Goal: Communication & Community: Ask a question

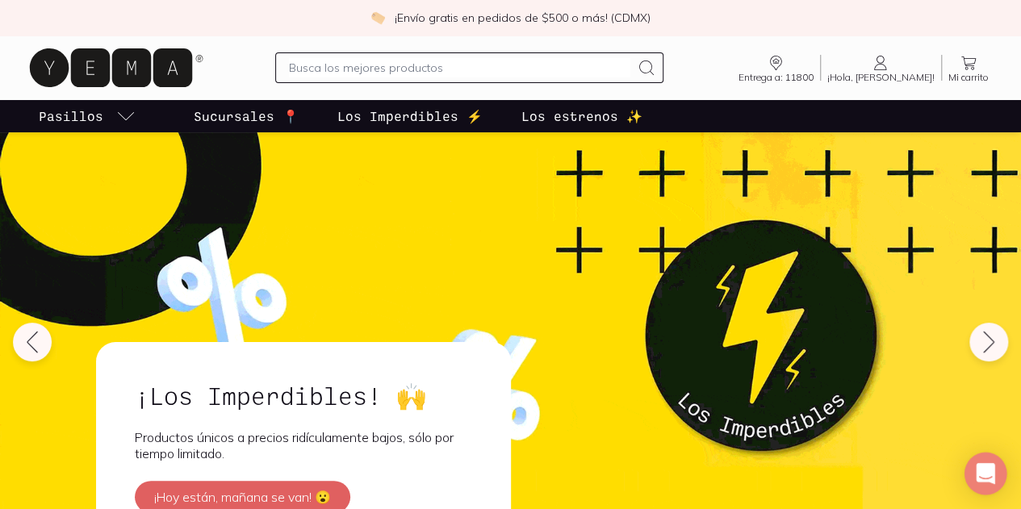
click at [983, 475] on icon "Open Intercom Messenger" at bounding box center [984, 473] width 19 height 21
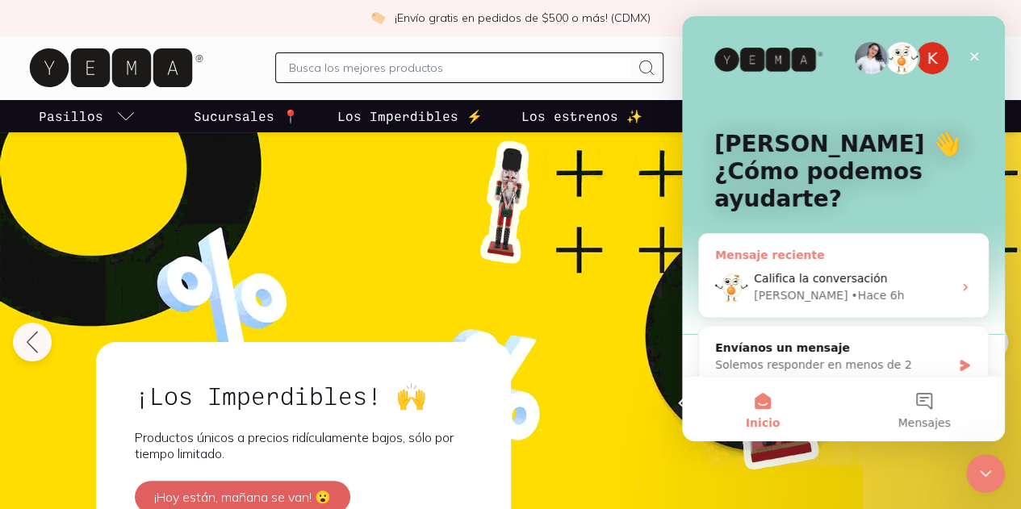
click at [902, 289] on div "[PERSON_NAME] 6h" at bounding box center [853, 295] width 198 height 17
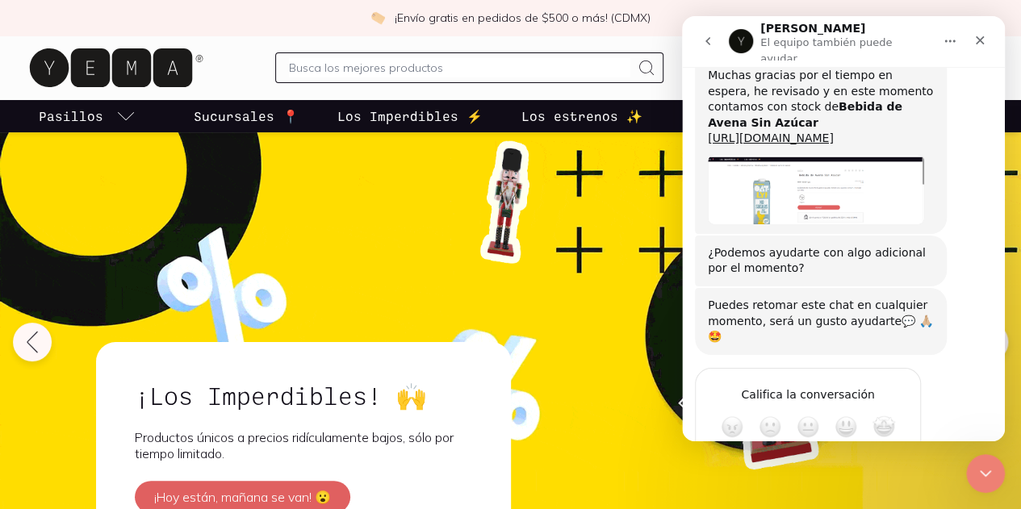
scroll to position [352, 0]
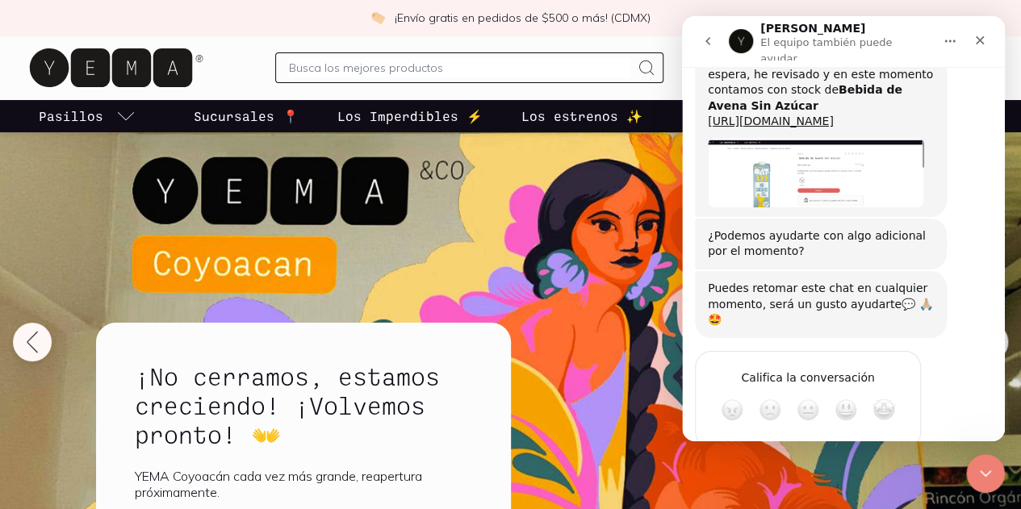
click at [882, 399] on span "Increíble" at bounding box center [883, 410] width 23 height 23
click at [711, 43] on icon "go back" at bounding box center [707, 41] width 13 height 13
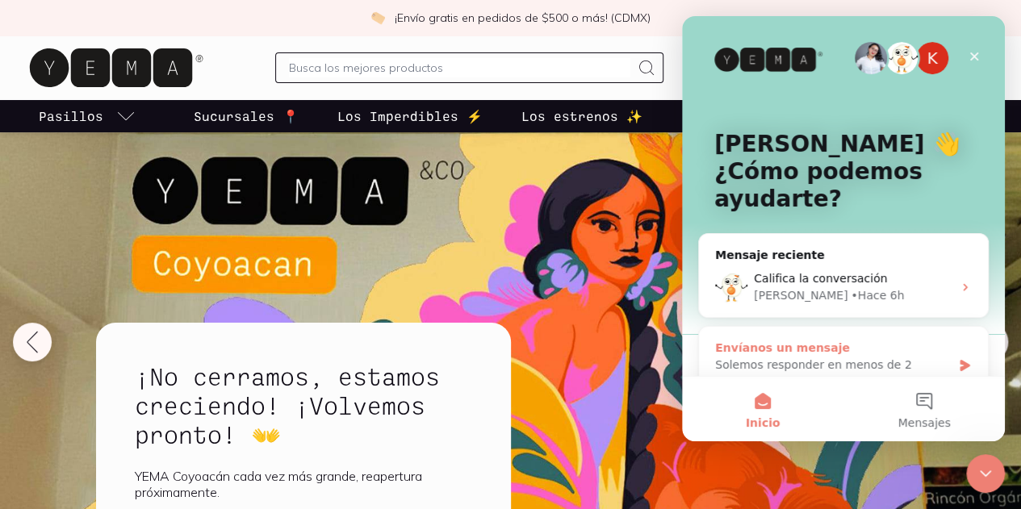
click at [933, 353] on div "Envíanos un mensaje" at bounding box center [833, 348] width 236 height 17
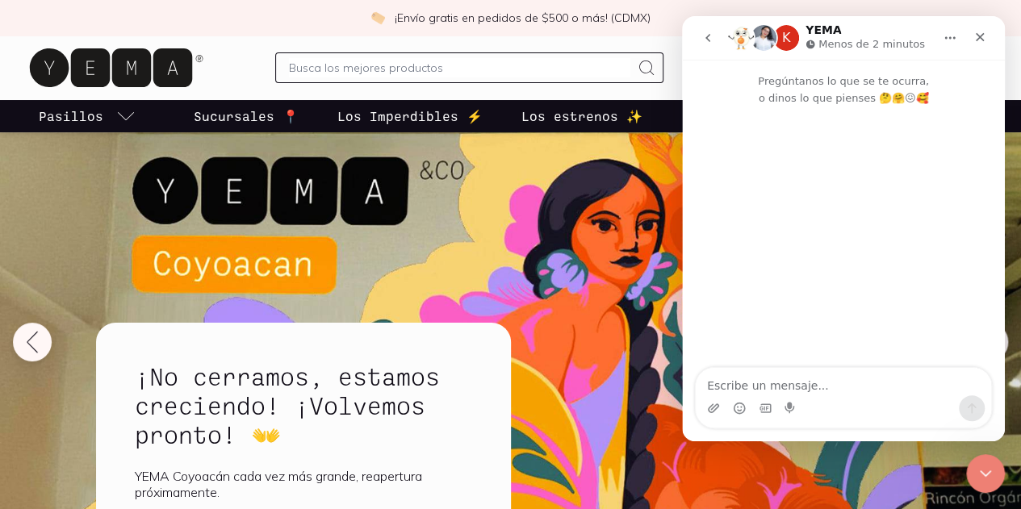
click at [826, 409] on div "Intercom Messenger" at bounding box center [842, 408] width 295 height 26
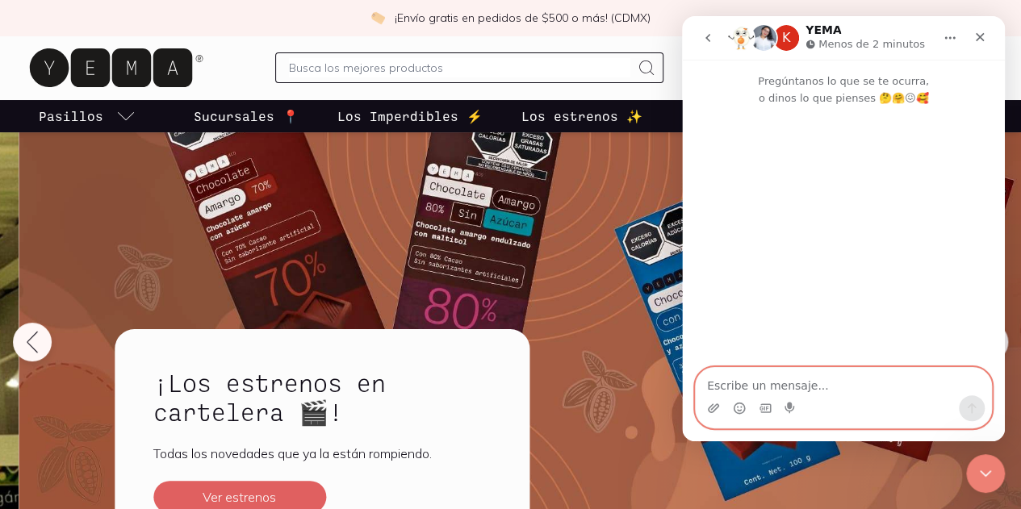
click at [807, 391] on textarea "Escribe un mensaje..." at bounding box center [842, 381] width 295 height 27
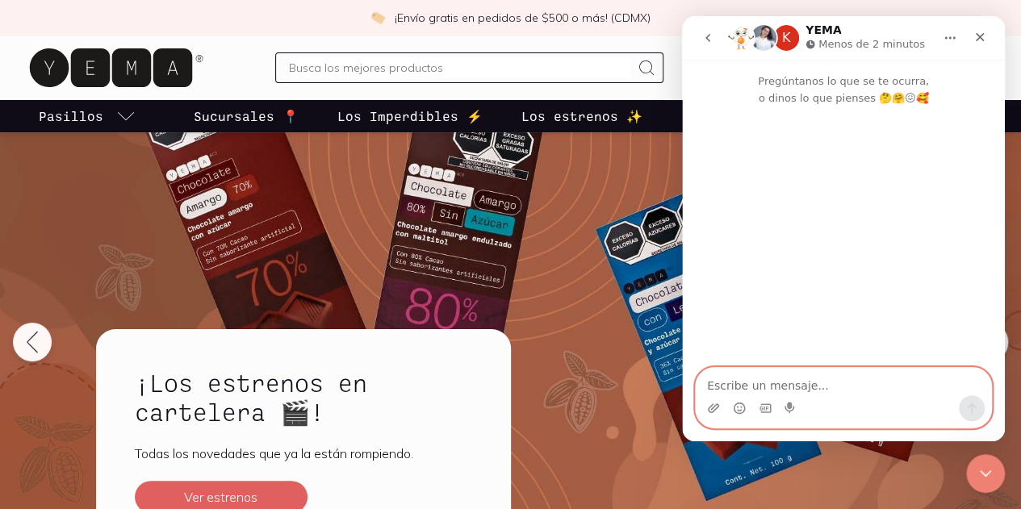
paste textarea "hola. van a volver a surtur [PERSON_NAME] marca oatly?"
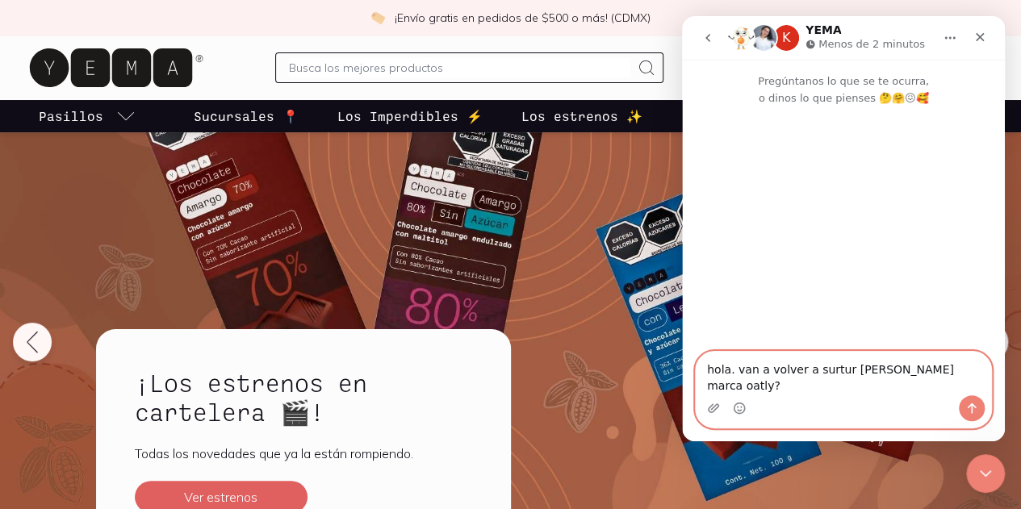
click at [823, 387] on textarea "hola. van a volver a surtur [PERSON_NAME] marca oatly?" at bounding box center [842, 374] width 295 height 44
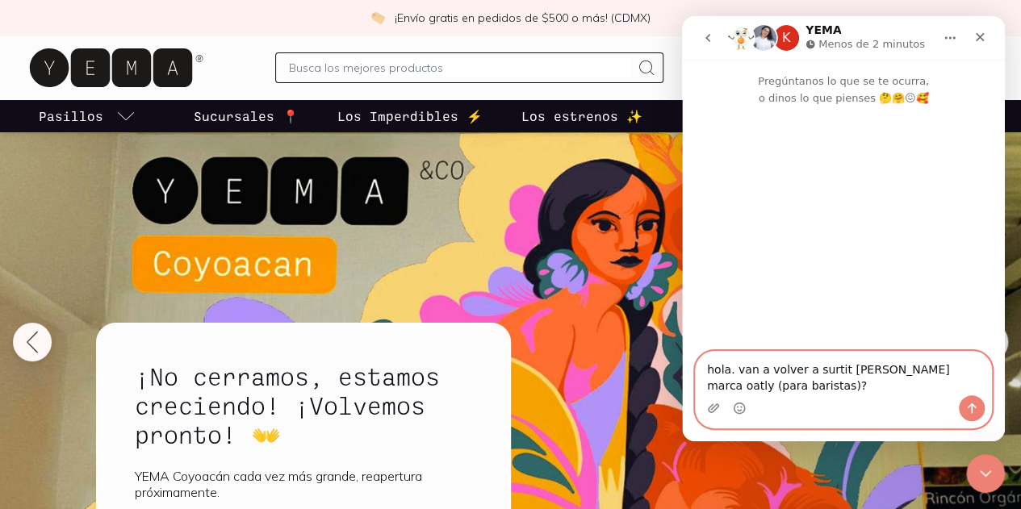
type textarea "hola. van a volver a surtit [PERSON_NAME] marca oatly (para baristas)?"
click at [974, 401] on button "Enviar un mensaje…" at bounding box center [972, 408] width 26 height 26
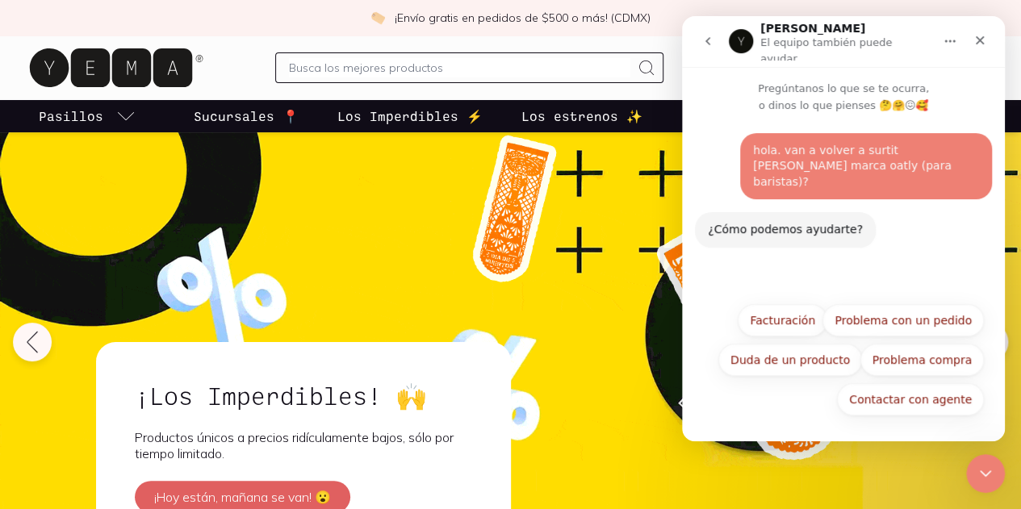
click at [810, 143] on div "hola. van a volver a surtit [PERSON_NAME] marca oatly (para baristas)?" at bounding box center [866, 167] width 226 height 48
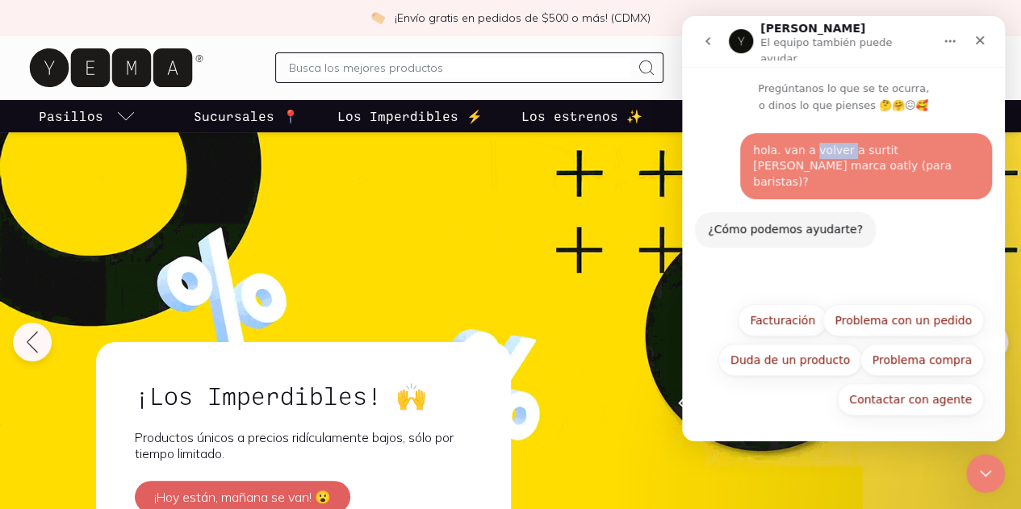
click at [810, 143] on div "hola. van a volver a surtit [PERSON_NAME] marca oatly (para baristas)?" at bounding box center [866, 167] width 226 height 48
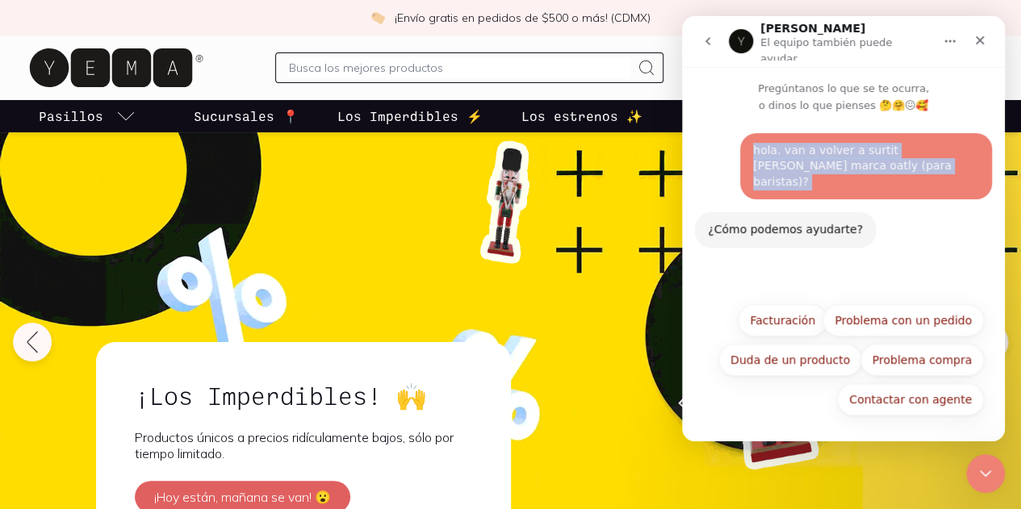
click at [810, 143] on div "hola. van a volver a surtit [PERSON_NAME] marca oatly (para baristas)?" at bounding box center [866, 167] width 226 height 48
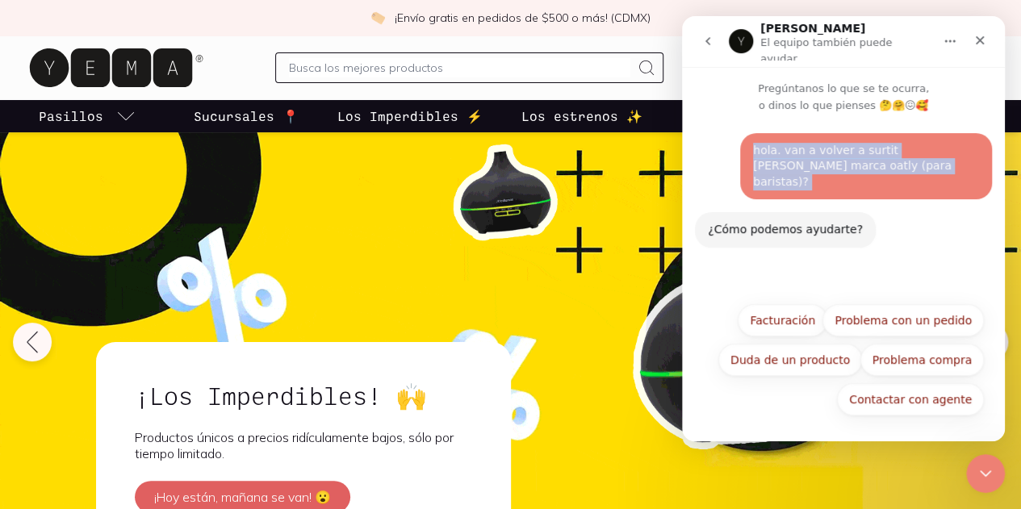
copy div "hola. van a volver a surtit [PERSON_NAME] marca oatly (para baristas)?"
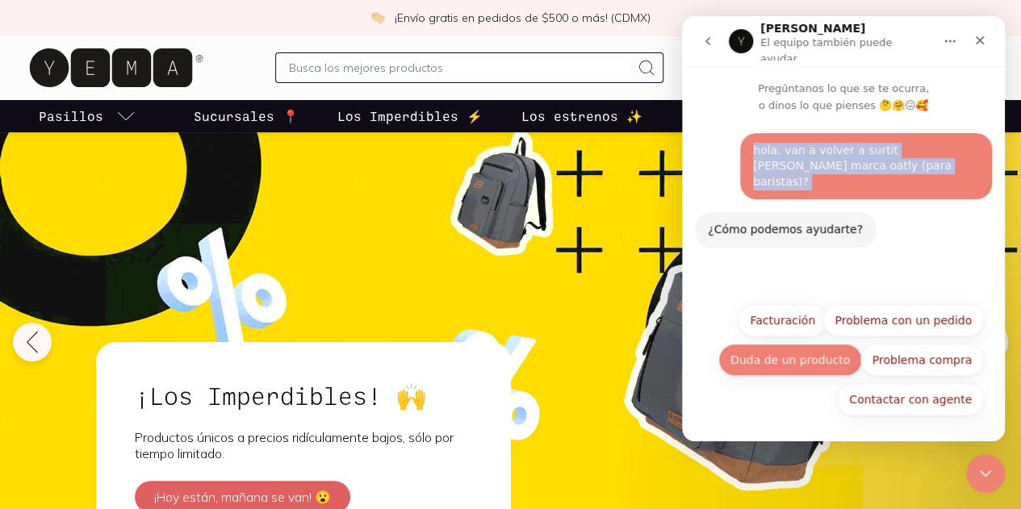
click at [820, 365] on button "Duda de un producto" at bounding box center [790, 360] width 144 height 32
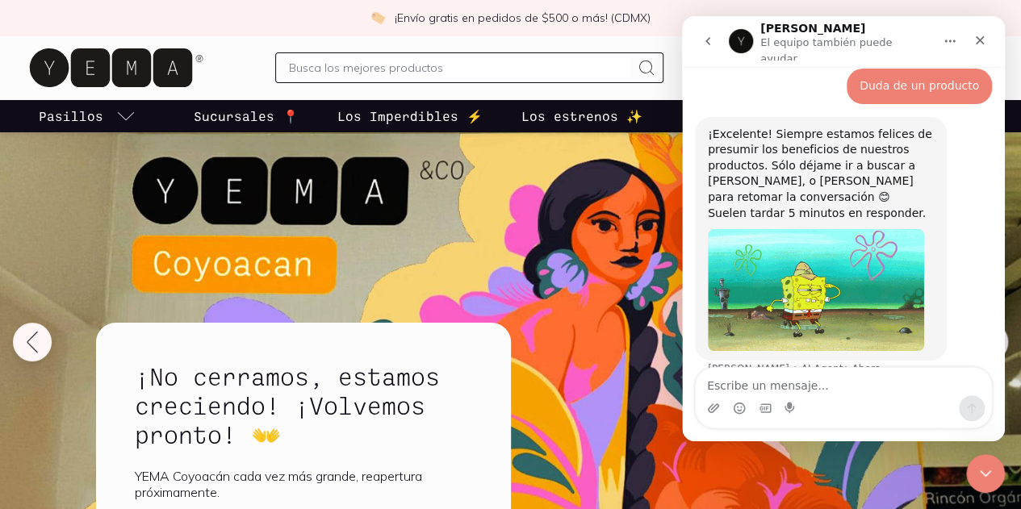
scroll to position [194, 0]
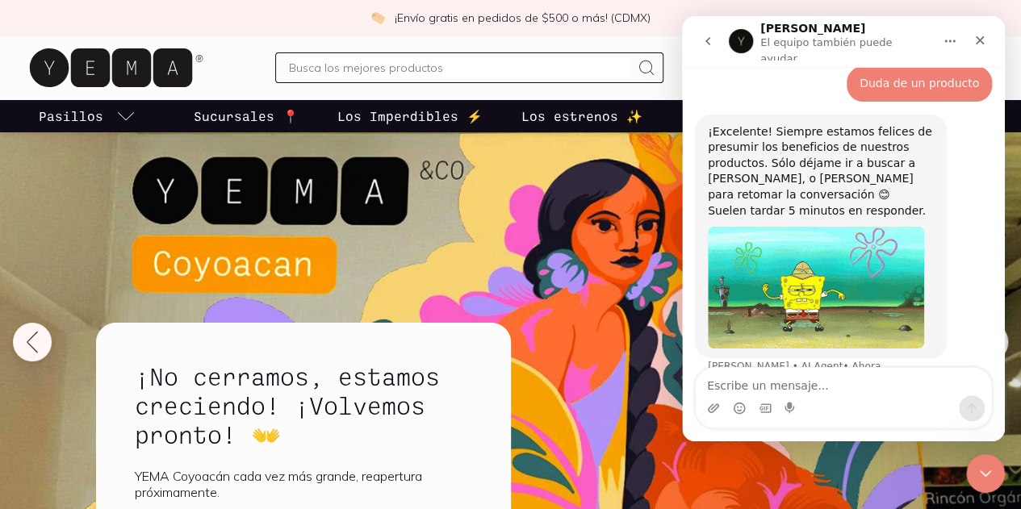
click at [814, 385] on textarea "Escribe un mensaje..." at bounding box center [842, 381] width 295 height 27
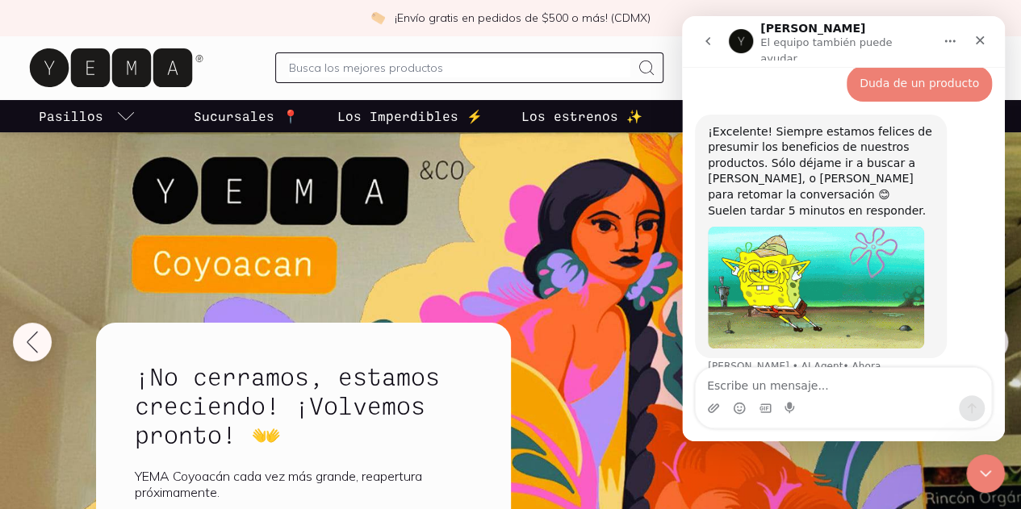
type textarea "hola. van a volver a surtit [PERSON_NAME] marca oatly (para baristas)?"
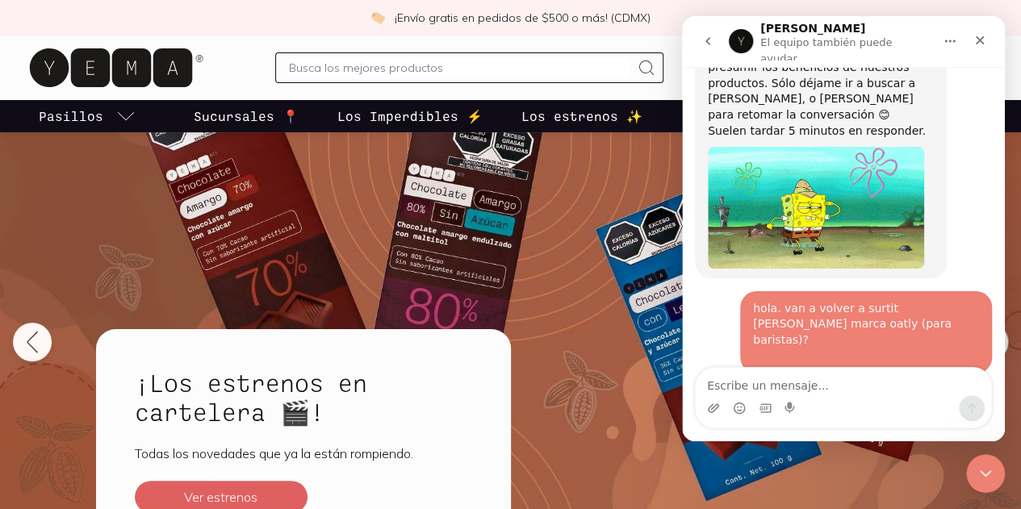
scroll to position [394, 0]
